Goal: Transaction & Acquisition: Purchase product/service

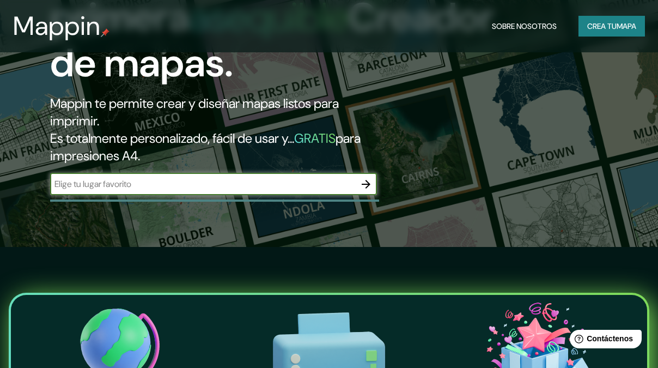
scroll to position [139, 0]
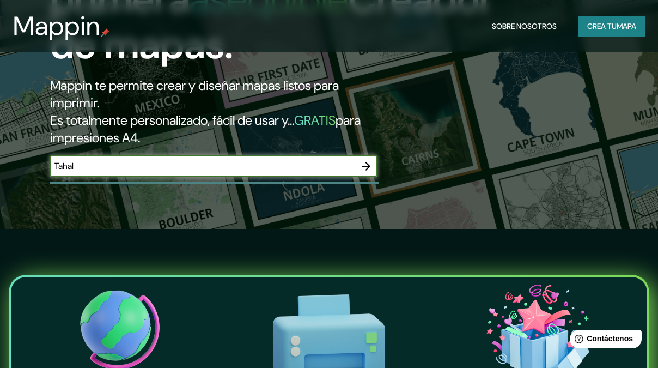
type input "[GEOGRAPHIC_DATA], [GEOGRAPHIC_DATA]"
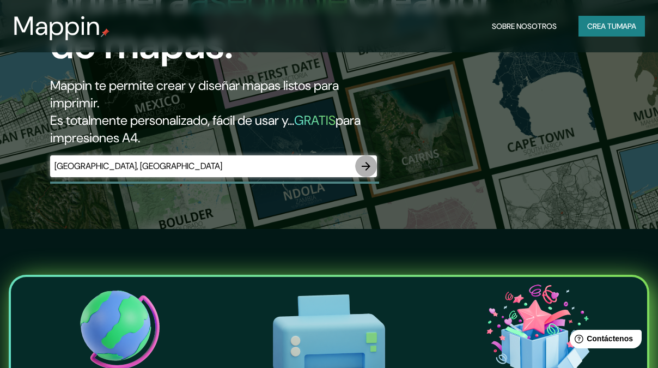
click at [366, 168] on icon "button" at bounding box center [366, 166] width 9 height 9
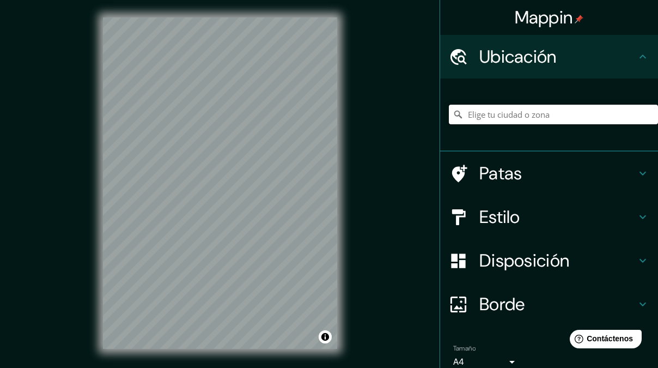
click at [551, 110] on input "Elige tu ciudad o zona" at bounding box center [553, 115] width 209 height 20
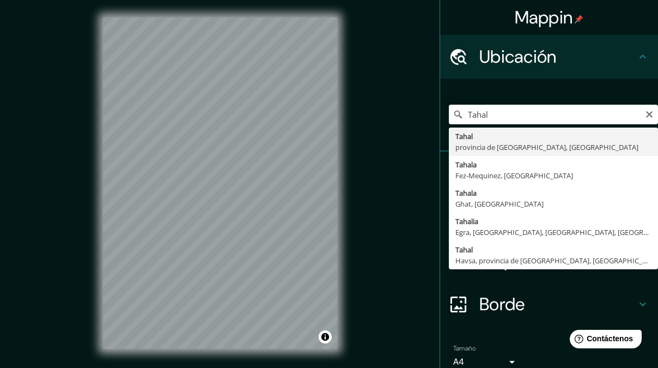
type input "[GEOGRAPHIC_DATA], [GEOGRAPHIC_DATA], [GEOGRAPHIC_DATA]"
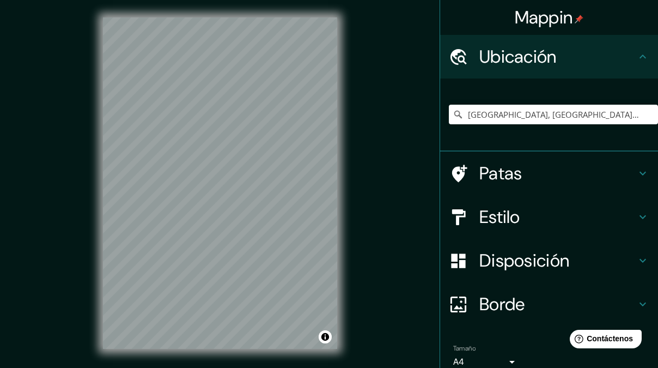
click at [485, 249] on font "Disposición" at bounding box center [524, 260] width 90 height 23
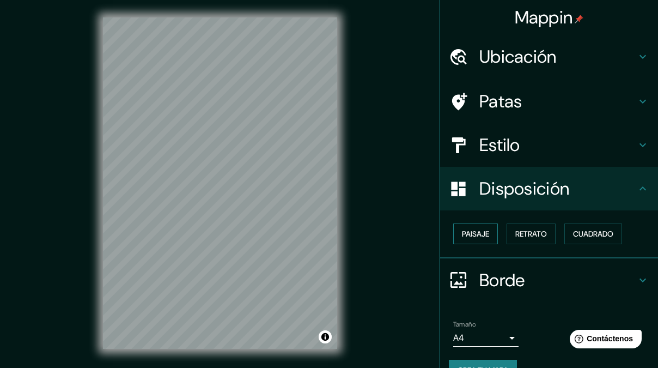
click at [473, 231] on font "Paisaje" at bounding box center [475, 234] width 27 height 10
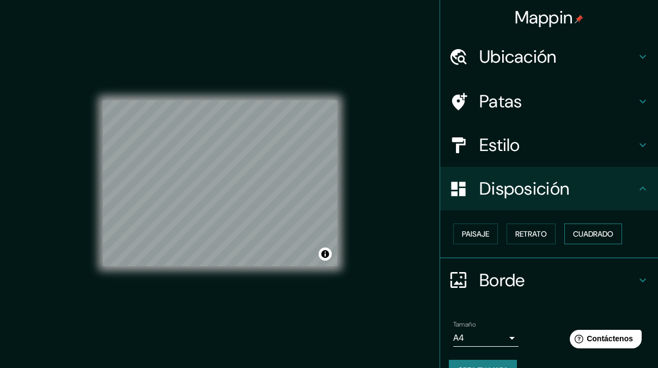
click at [596, 234] on font "Cuadrado" at bounding box center [593, 234] width 40 height 10
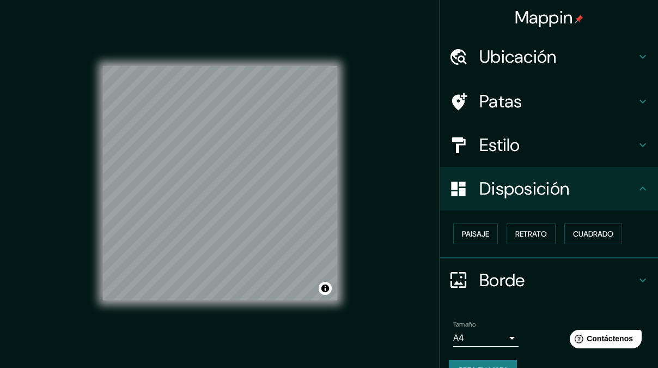
click at [549, 234] on div "Paisaje Retrato Cuadrado" at bounding box center [553, 233] width 209 height 29
click at [537, 234] on font "Retrato" at bounding box center [531, 234] width 32 height 10
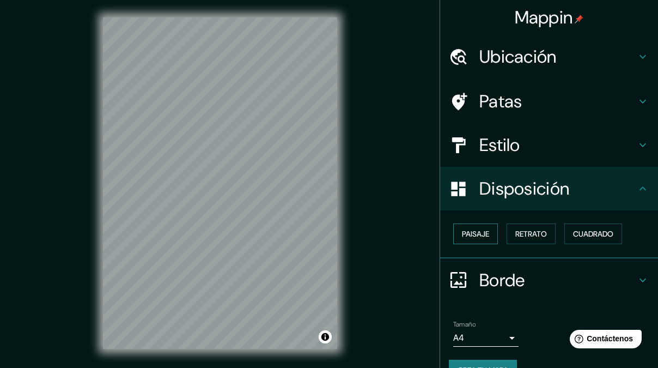
click at [473, 230] on font "Paisaje" at bounding box center [475, 234] width 27 height 10
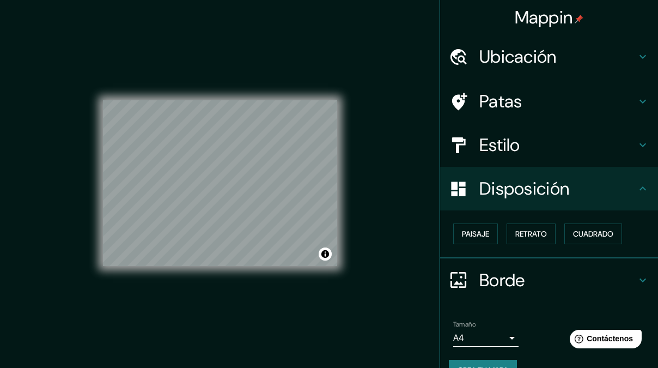
click at [560, 147] on h4 "Estilo" at bounding box center [557, 145] width 157 height 22
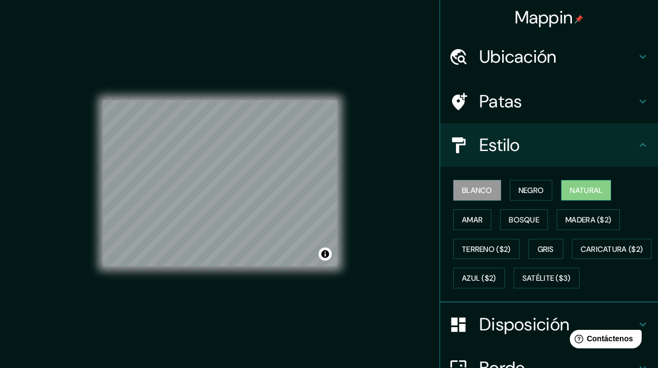
click at [579, 188] on font "Natural" at bounding box center [586, 190] width 33 height 10
click at [525, 220] on font "Bosque" at bounding box center [524, 220] width 30 height 10
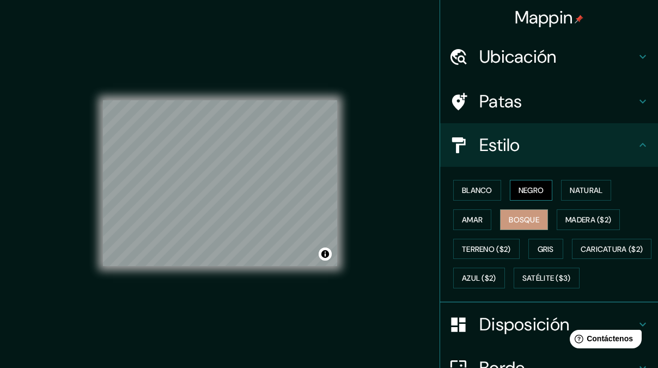
click at [525, 189] on font "Negro" at bounding box center [531, 190] width 26 height 10
click at [470, 192] on font "Blanco" at bounding box center [477, 190] width 30 height 10
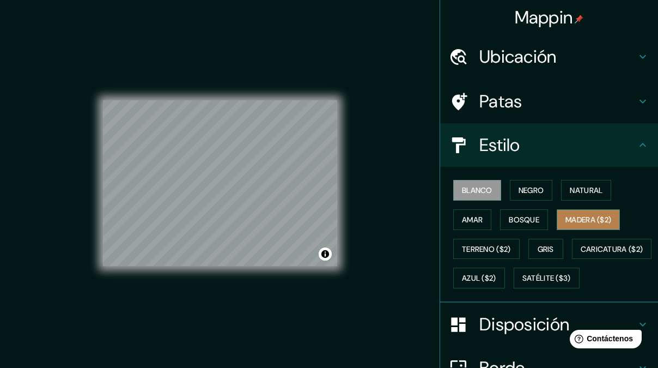
click at [578, 225] on font "Madera ($2)" at bounding box center [588, 219] width 46 height 14
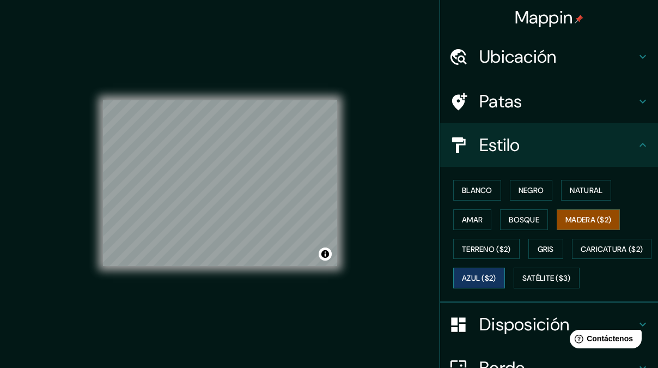
click at [496, 277] on font "Azul ($2)" at bounding box center [479, 278] width 34 height 10
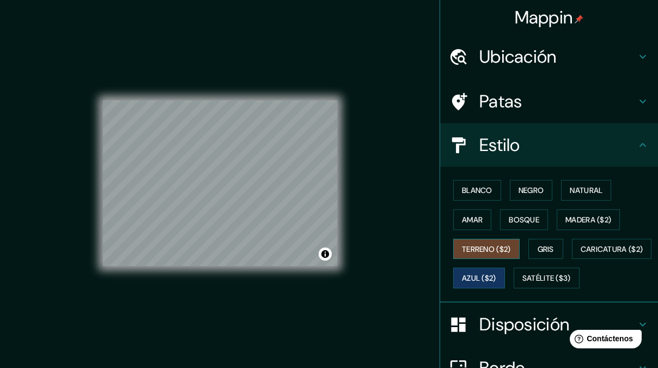
click at [492, 248] on font "Terreno ($2)" at bounding box center [486, 249] width 49 height 10
click at [515, 221] on font "Bosque" at bounding box center [524, 220] width 30 height 10
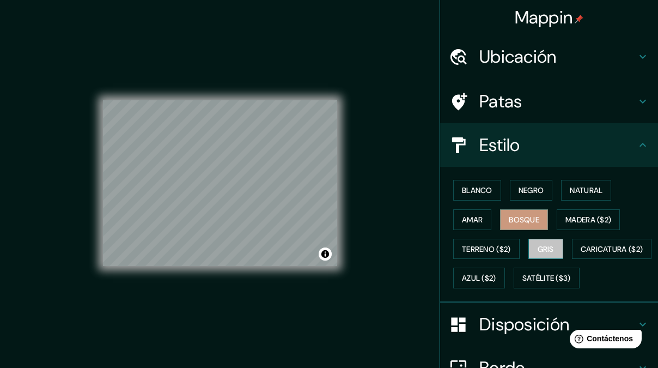
click at [546, 247] on font "Gris" at bounding box center [545, 249] width 16 height 10
click at [520, 192] on font "Negro" at bounding box center [531, 190] width 26 height 10
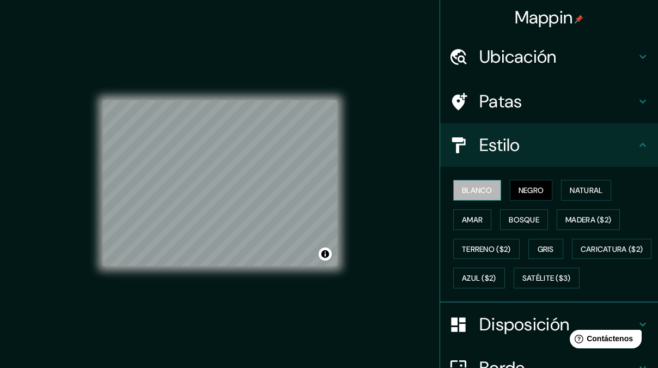
click at [465, 186] on font "Blanco" at bounding box center [477, 190] width 30 height 10
click at [518, 190] on font "Negro" at bounding box center [531, 190] width 26 height 10
click at [570, 191] on font "Natural" at bounding box center [586, 190] width 33 height 10
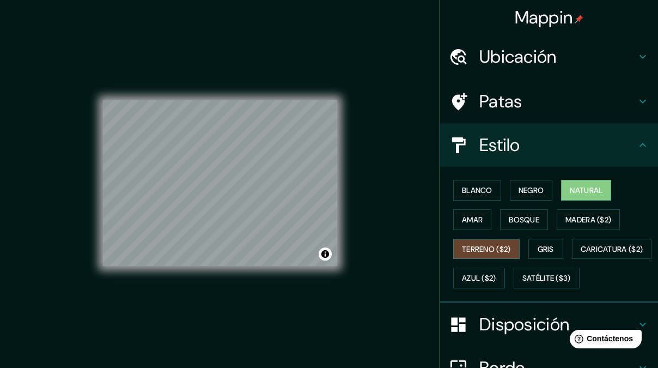
click at [482, 249] on font "Terreno ($2)" at bounding box center [486, 249] width 49 height 10
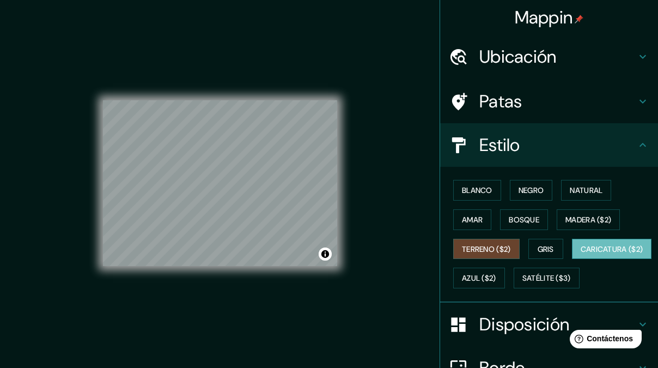
click at [581, 254] on font "Caricatura ($2)" at bounding box center [612, 249] width 63 height 10
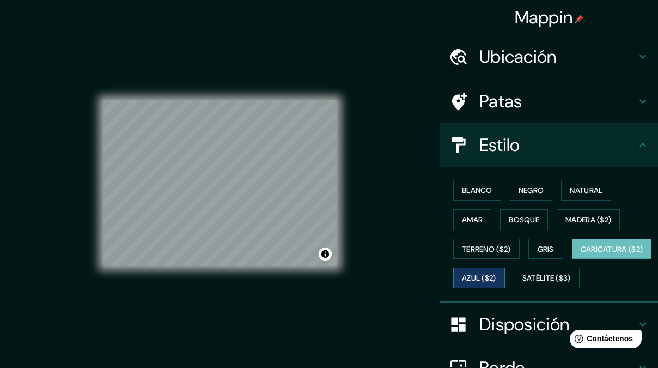
click at [496, 276] on font "Azul ($2)" at bounding box center [479, 278] width 34 height 10
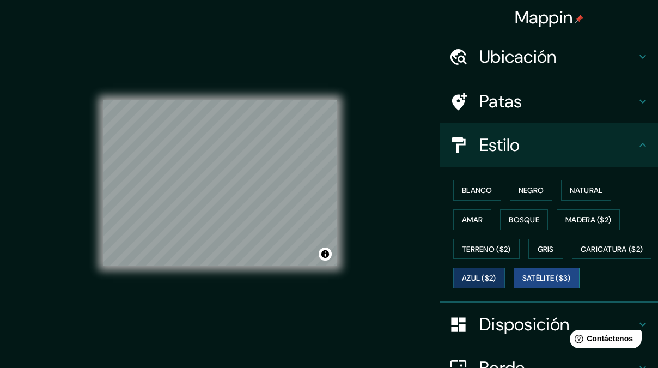
click at [522, 283] on font "Satélite ($3)" at bounding box center [546, 278] width 48 height 10
click at [537, 248] on font "Gris" at bounding box center [545, 249] width 16 height 10
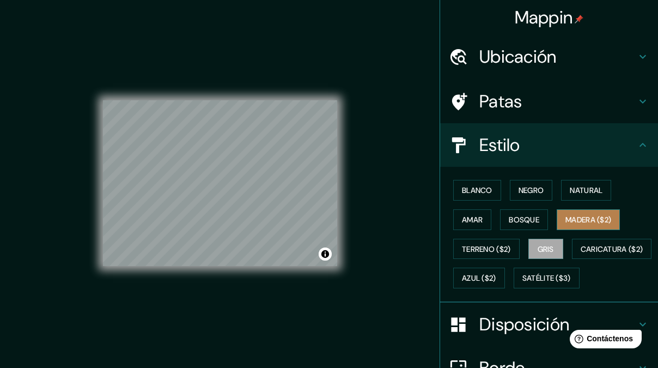
click at [579, 215] on font "Madera ($2)" at bounding box center [588, 220] width 46 height 10
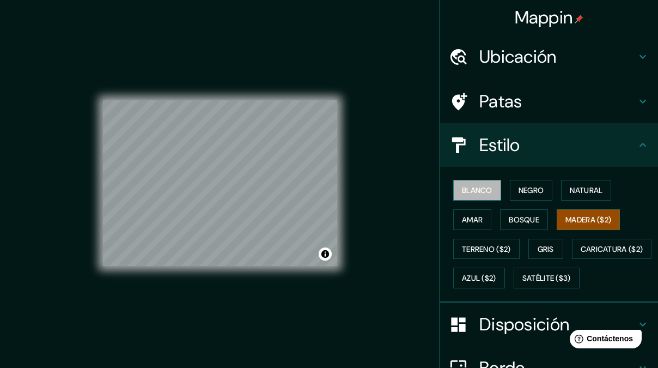
click at [481, 194] on font "Blanco" at bounding box center [477, 190] width 30 height 10
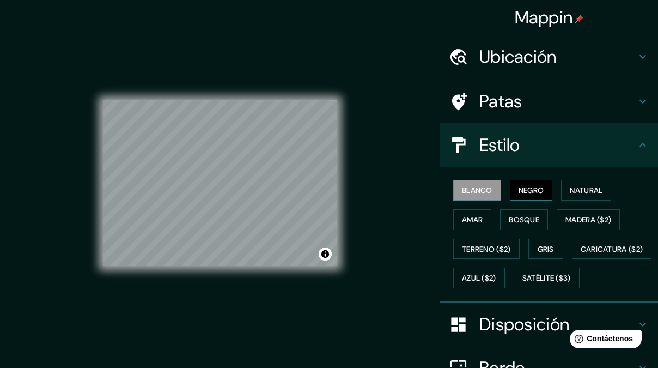
click at [528, 188] on font "Negro" at bounding box center [531, 190] width 26 height 10
click at [536, 192] on font "Negro" at bounding box center [531, 190] width 26 height 10
click at [580, 181] on button "Natural" at bounding box center [586, 190] width 50 height 21
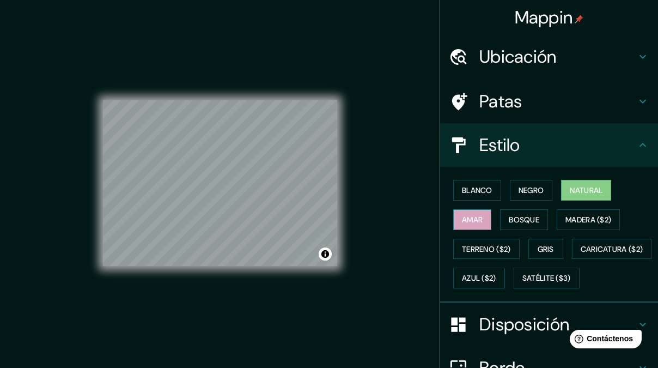
click at [471, 221] on font "Amar" at bounding box center [472, 220] width 21 height 10
click at [509, 217] on font "Bosque" at bounding box center [524, 220] width 30 height 10
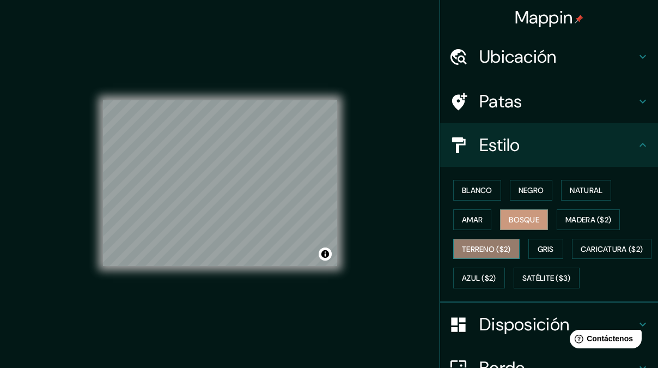
click at [477, 248] on font "Terreno ($2)" at bounding box center [486, 249] width 49 height 10
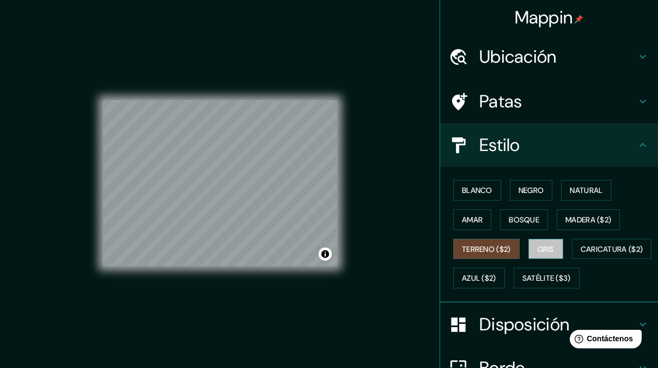
click at [537, 248] on font "Gris" at bounding box center [545, 249] width 16 height 10
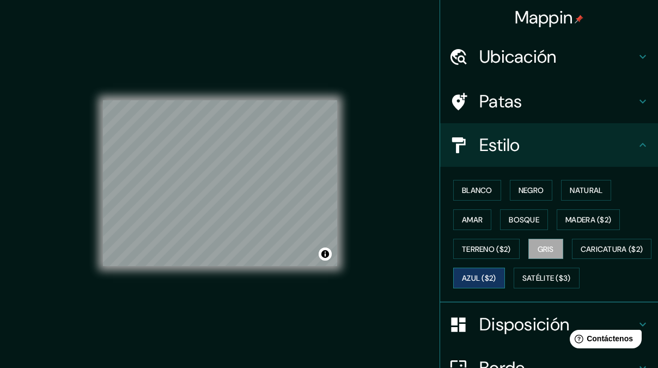
click at [496, 273] on font "Azul ($2)" at bounding box center [479, 278] width 34 height 10
click at [543, 253] on font "Gris" at bounding box center [545, 249] width 16 height 10
click at [535, 188] on font "Negro" at bounding box center [531, 190] width 26 height 10
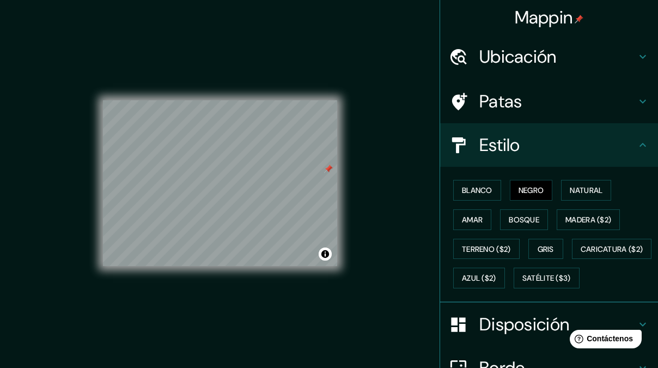
click at [328, 169] on div at bounding box center [328, 168] width 9 height 9
click at [486, 193] on button "Blanco" at bounding box center [477, 190] width 48 height 21
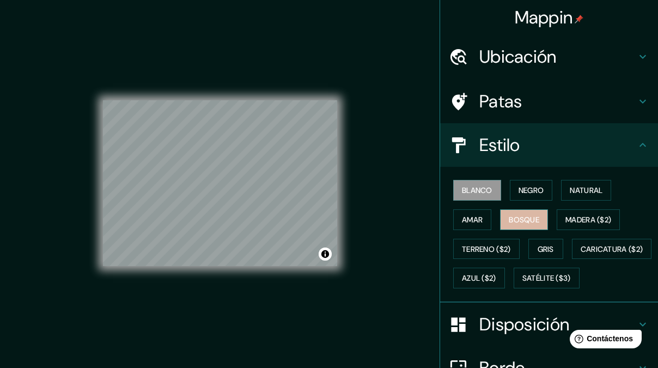
click at [500, 213] on button "Bosque" at bounding box center [524, 219] width 48 height 21
